Goal: Task Accomplishment & Management: Use online tool/utility

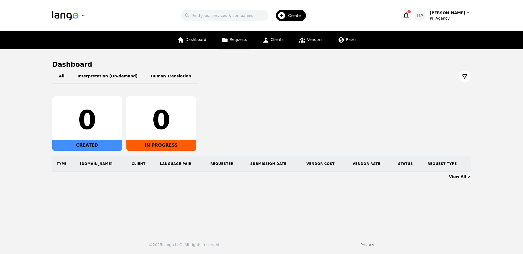
click at [236, 38] on span "Requests" at bounding box center [238, 39] width 17 height 4
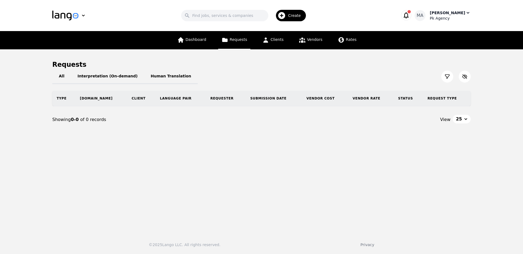
click at [459, 15] on div "[PERSON_NAME]" at bounding box center [447, 12] width 35 height 5
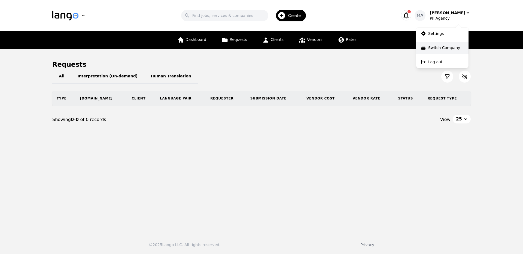
click at [437, 48] on p "Switch Company" at bounding box center [445, 47] width 32 height 5
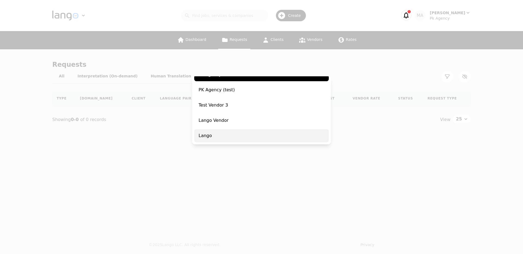
click at [248, 140] on span "Lango" at bounding box center [261, 135] width 135 height 13
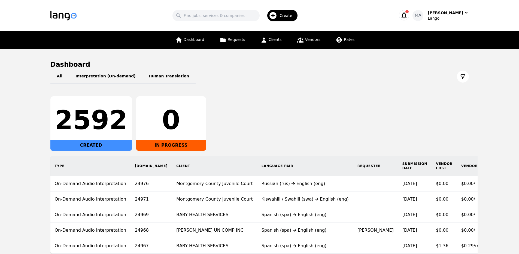
click at [449, 10] on div "Search Create MA [PERSON_NAME]" at bounding box center [259, 16] width 419 height 16
click at [446, 17] on div "Lango" at bounding box center [448, 18] width 41 height 5
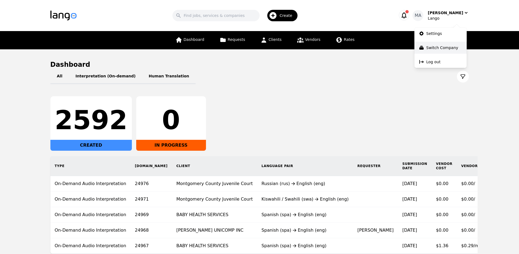
click at [445, 46] on p "Switch Company" at bounding box center [443, 47] width 32 height 5
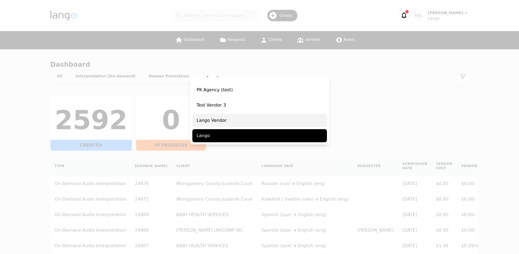
click at [227, 118] on span "Lango Vendor" at bounding box center [259, 120] width 135 height 13
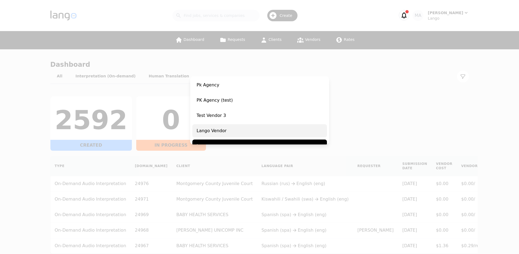
scroll to position [35, 0]
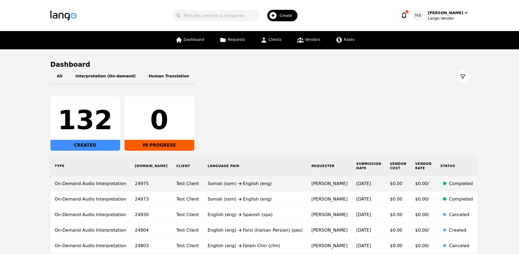
click at [208, 186] on div "Somali (som) English (eng)" at bounding box center [255, 183] width 95 height 7
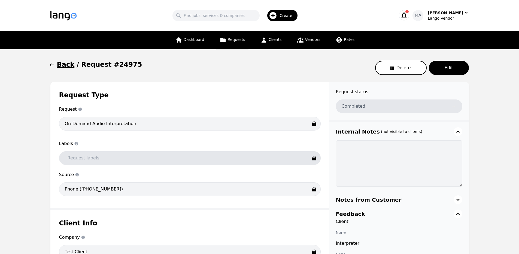
click at [55, 65] on icon "button" at bounding box center [51, 64] width 5 height 5
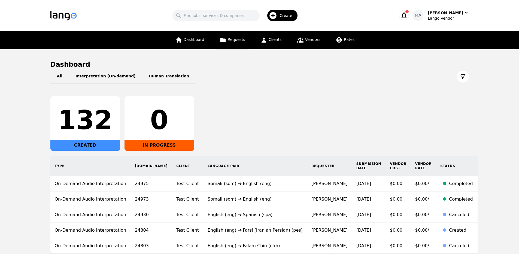
click at [227, 48] on link "Requests" at bounding box center [232, 40] width 32 height 18
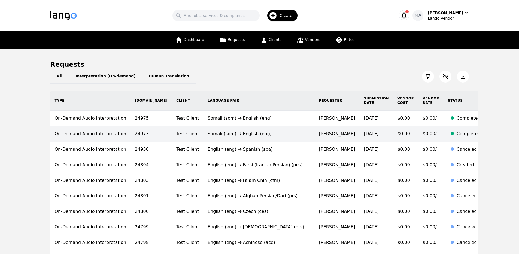
click at [252, 139] on td "Somali (som) English (eng)" at bounding box center [258, 134] width 111 height 16
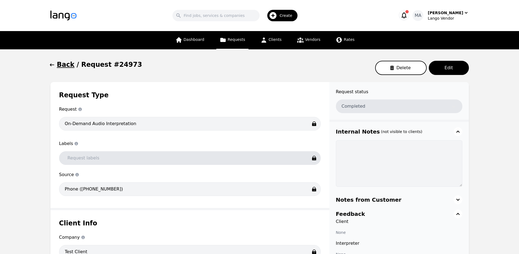
click at [60, 65] on h1 "Back" at bounding box center [66, 64] width 18 height 9
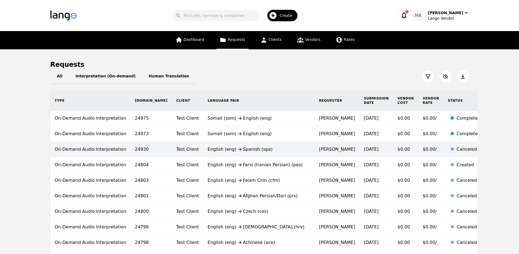
click at [174, 150] on td "Test Client" at bounding box center [187, 150] width 31 height 16
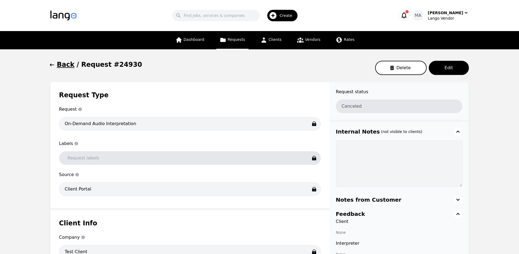
click at [61, 67] on h1 "Back" at bounding box center [66, 64] width 18 height 9
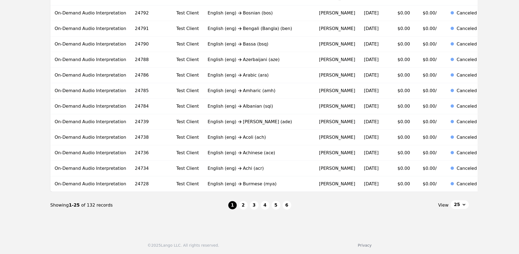
scroll to position [307, 0]
click at [242, 202] on button "2" at bounding box center [243, 205] width 9 height 9
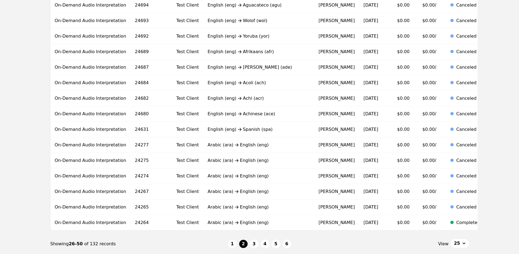
scroll to position [307, 0]
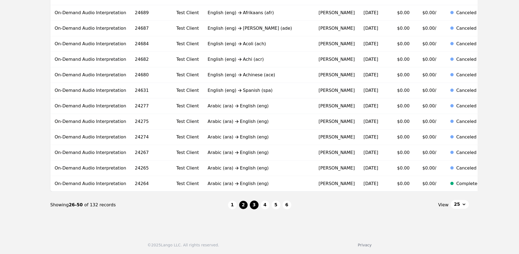
click at [257, 203] on button "3" at bounding box center [254, 205] width 9 height 9
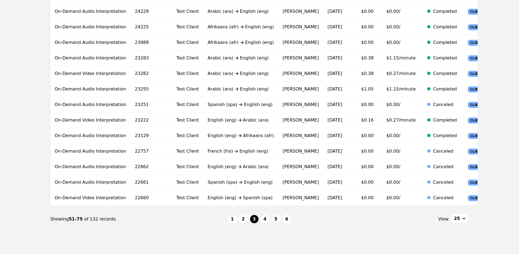
scroll to position [303, 0]
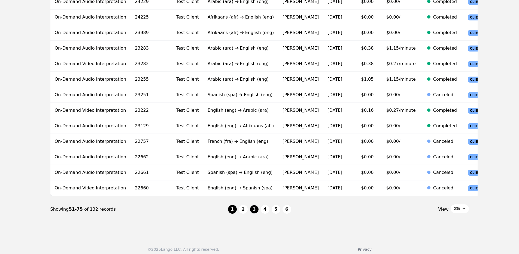
click at [230, 205] on button "1" at bounding box center [232, 209] width 9 height 9
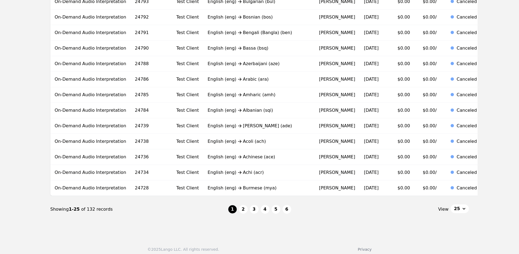
scroll to position [307, 0]
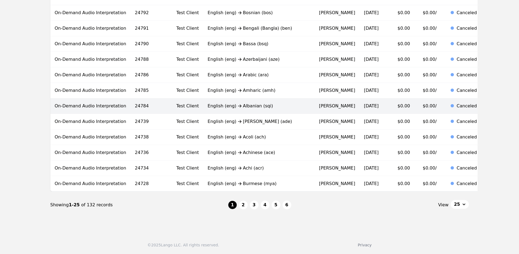
click at [276, 107] on td "English (eng) Albanian (sqi)" at bounding box center [258, 106] width 111 height 16
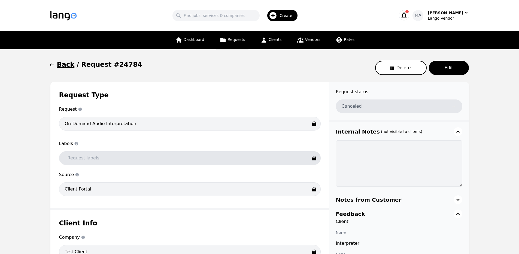
click at [55, 65] on button "Back" at bounding box center [62, 64] width 24 height 9
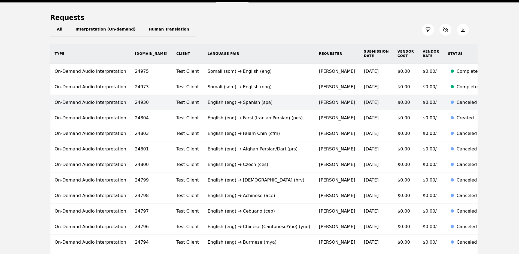
scroll to position [48, 0]
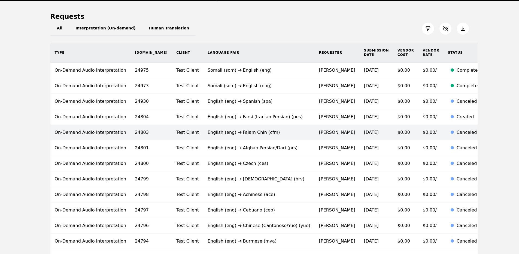
click at [245, 138] on td "English (eng) Falam Chin (cfm)" at bounding box center [258, 133] width 111 height 16
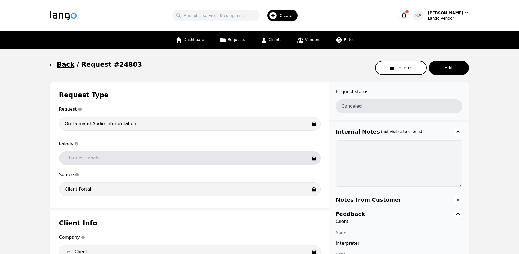
click at [68, 64] on h1 "Back" at bounding box center [66, 64] width 18 height 9
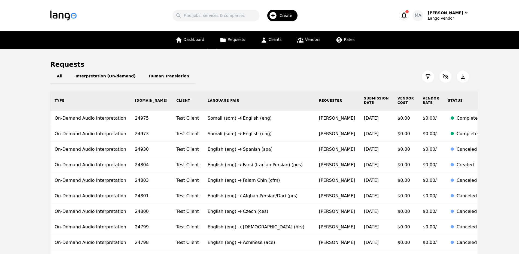
click at [189, 42] on span "Dashboard" at bounding box center [194, 39] width 21 height 4
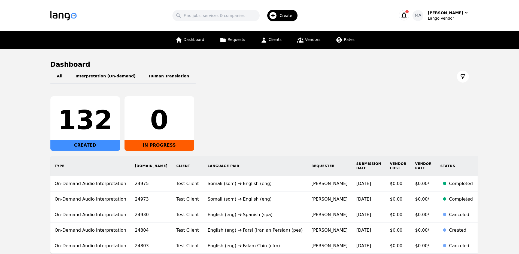
click at [408, 14] on icon "button" at bounding box center [404, 15] width 8 height 8
